Goal: Task Accomplishment & Management: Use online tool/utility

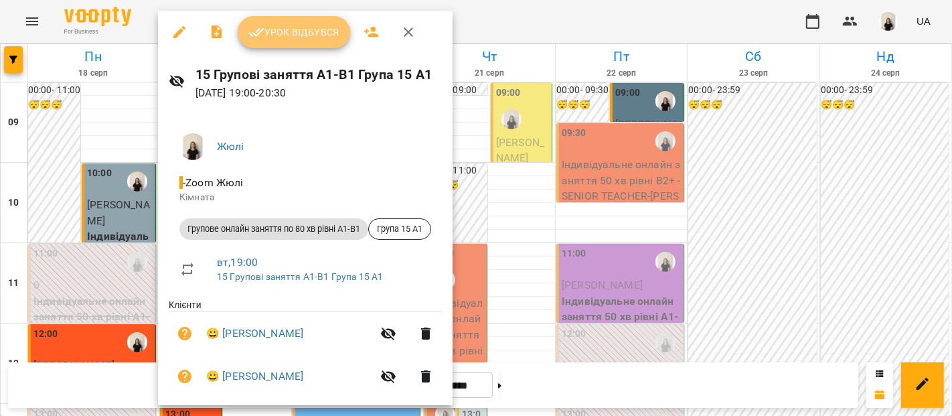
click at [286, 41] on button "Урок відбувся" at bounding box center [294, 32] width 113 height 32
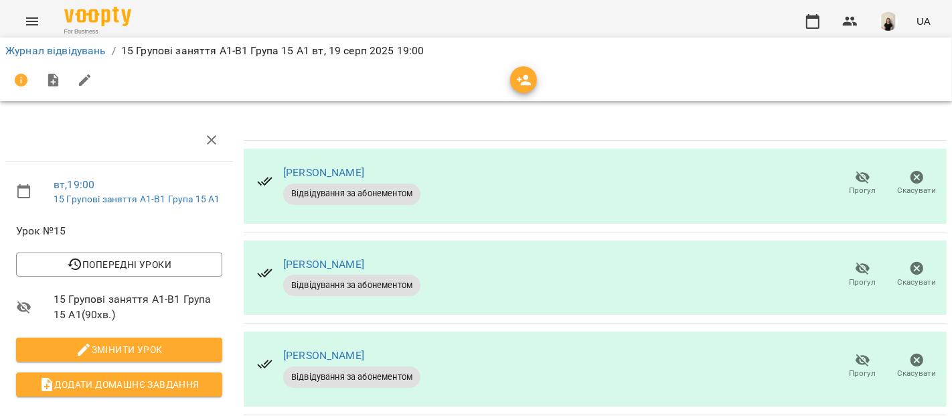
click at [842, 198] on button "Прогул" at bounding box center [863, 184] width 54 height 38
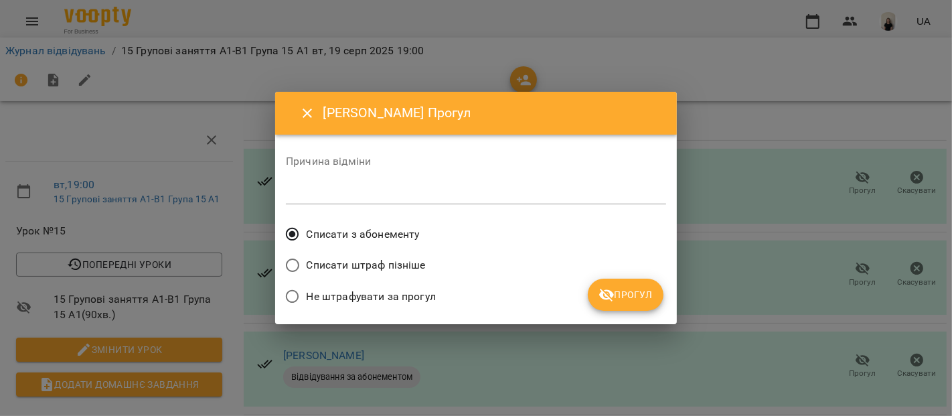
click at [650, 297] on span "Прогул" at bounding box center [626, 295] width 54 height 16
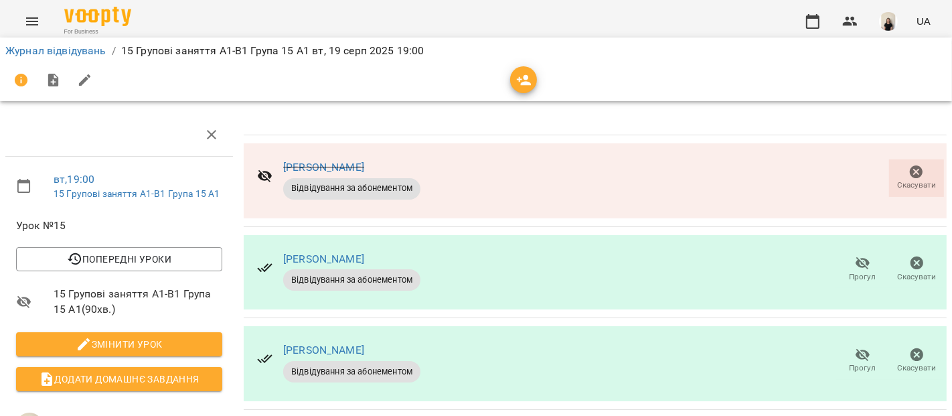
scroll to position [273, 0]
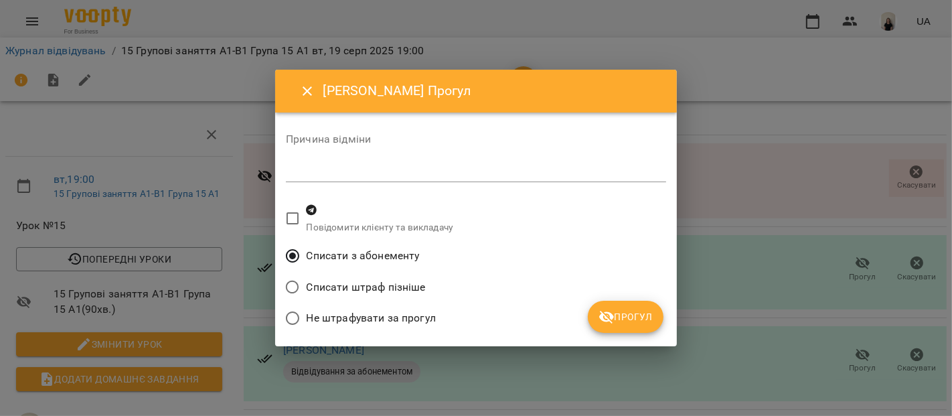
click at [633, 305] on button "Прогул" at bounding box center [626, 317] width 76 height 32
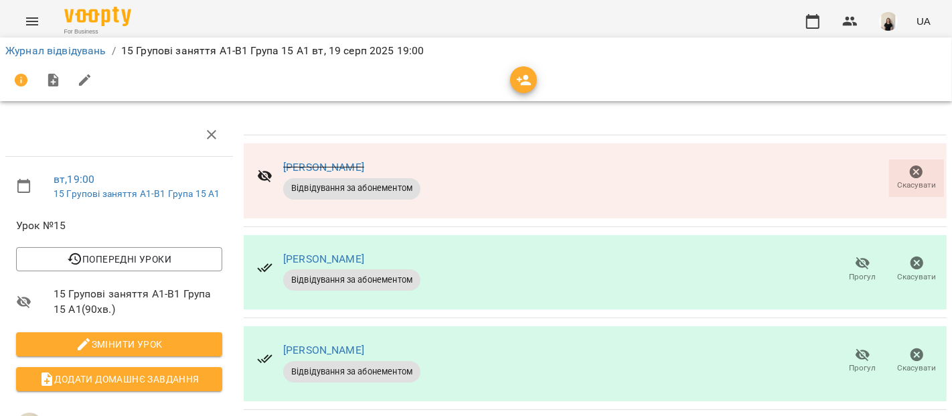
scroll to position [293, 0]
click at [83, 47] on link "Журнал відвідувань" at bounding box center [55, 50] width 101 height 13
